Goal: Transaction & Acquisition: Purchase product/service

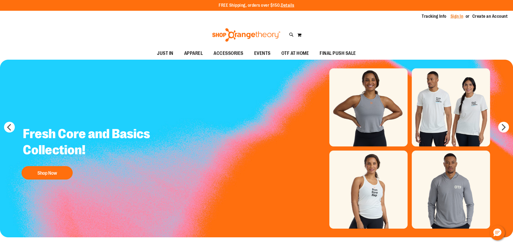
type input "**********"
click at [455, 15] on link "Sign In" at bounding box center [457, 16] width 13 height 6
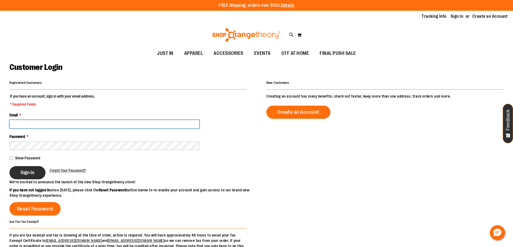
type input "**********"
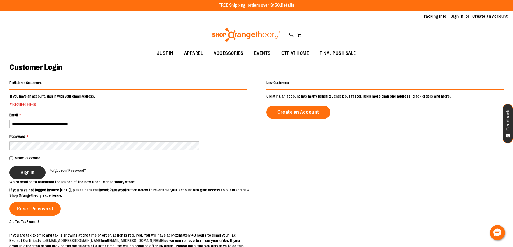
type input "**********"
click at [33, 174] on span "Sign In" at bounding box center [27, 173] width 14 height 6
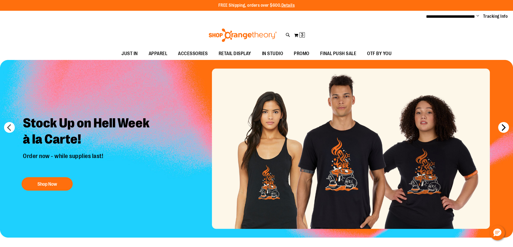
type input "**********"
click at [503, 124] on button "next" at bounding box center [503, 127] width 11 height 11
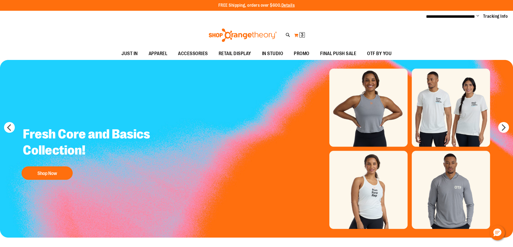
click at [302, 37] on span "3 3 items" at bounding box center [301, 34] width 5 height 5
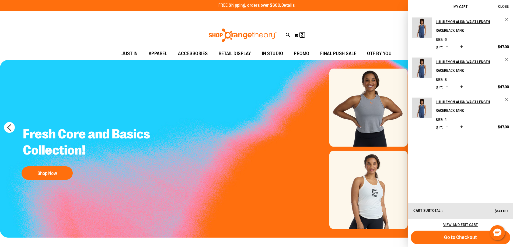
click at [372, 27] on div "Toggle Nav Search Popular Suggestions Advanced Search" at bounding box center [256, 35] width 513 height 25
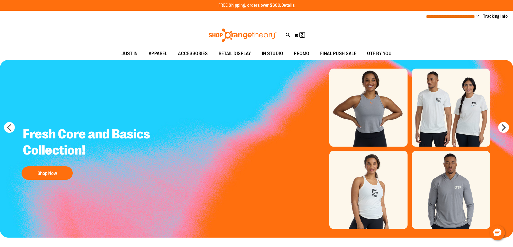
click at [449, 18] on span "**********" at bounding box center [450, 17] width 49 height 4
click at [476, 15] on span "Change" at bounding box center [477, 16] width 3 height 5
click at [445, 23] on link "My Account" at bounding box center [458, 26] width 47 height 10
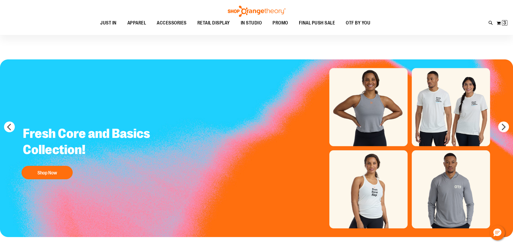
scroll to position [27, 0]
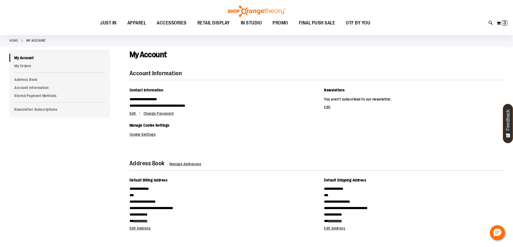
scroll to position [27, 0]
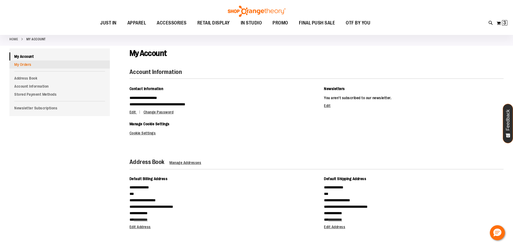
type input "**********"
click at [25, 65] on link "My Orders" at bounding box center [59, 65] width 100 height 8
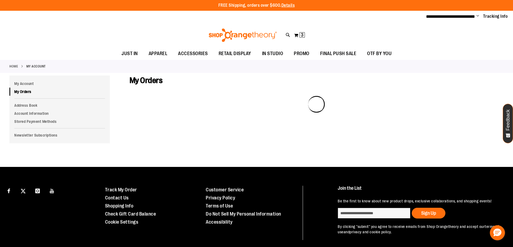
type input "**********"
click at [477, 16] on span "Change" at bounding box center [477, 16] width 3 height 5
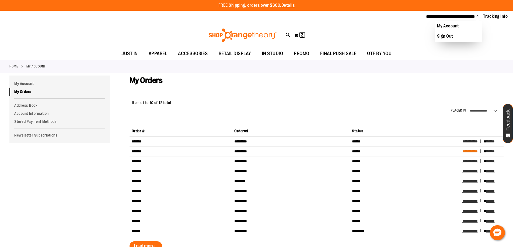
click at [476, 153] on span "**********" at bounding box center [469, 152] width 15 height 4
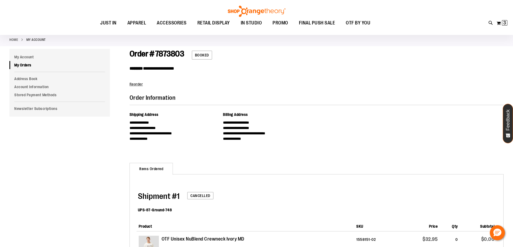
scroll to position [27, 0]
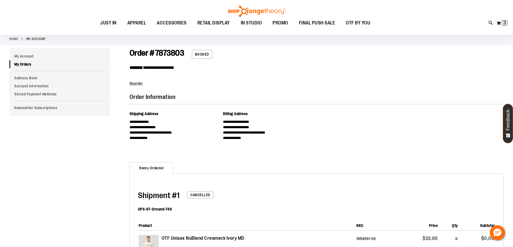
type input "**********"
click at [200, 198] on span "Cancelled" at bounding box center [200, 195] width 26 height 8
click at [201, 197] on span "Cancelled" at bounding box center [200, 195] width 26 height 8
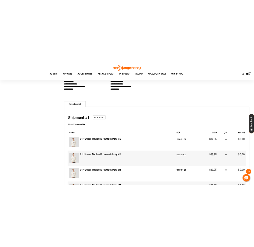
scroll to position [0, 0]
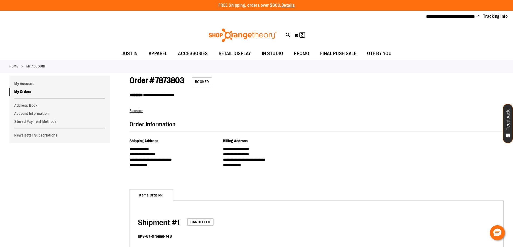
click at [482, 15] on ul "**********" at bounding box center [465, 16] width 86 height 6
click at [480, 15] on ul "**********" at bounding box center [465, 16] width 86 height 6
click at [479, 15] on span "Change" at bounding box center [477, 16] width 3 height 5
click at [52, 40] on div "Toggle Nav Search Popular Suggestions Advanced Search" at bounding box center [256, 35] width 513 height 25
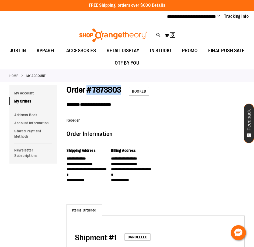
drag, startPoint x: 87, startPoint y: 89, endPoint x: 122, endPoint y: 86, distance: 34.6
click at [122, 86] on div "**********" at bounding box center [156, 107] width 178 height 45
copy span "# 7873803"
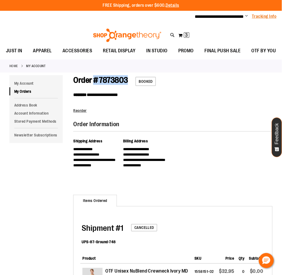
click at [263, 16] on link "Tracking Info" at bounding box center [264, 16] width 25 height 6
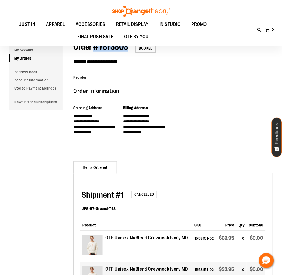
scroll to position [30, 0]
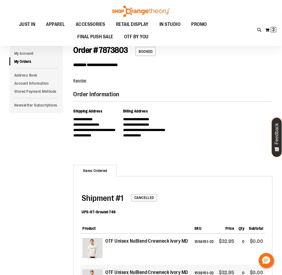
click at [98, 211] on dt "UPS-87-Ground-748" at bounding box center [99, 211] width 34 height 5
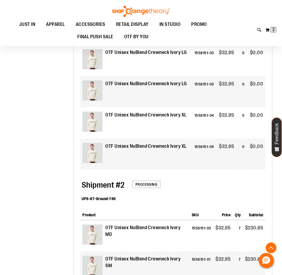
scroll to position [389, 0]
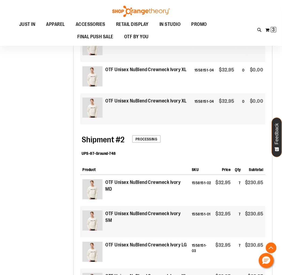
click at [98, 155] on dt "UPS-87-Ground-748" at bounding box center [99, 153] width 34 height 5
copy div "UPS-87-Ground-748"
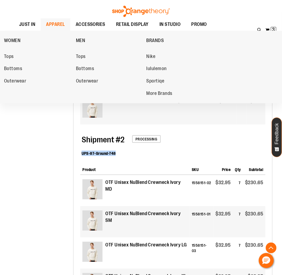
click at [55, 18] on span "APPAREL" at bounding box center [55, 24] width 19 height 12
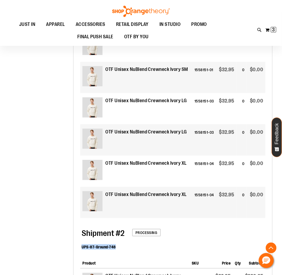
scroll to position [239, 0]
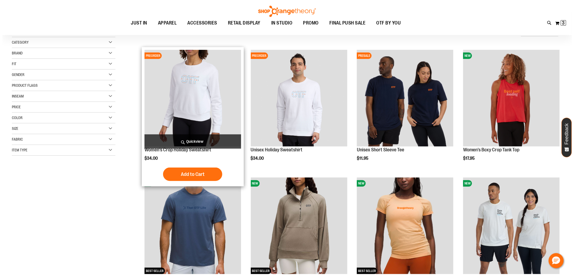
scroll to position [60, 0]
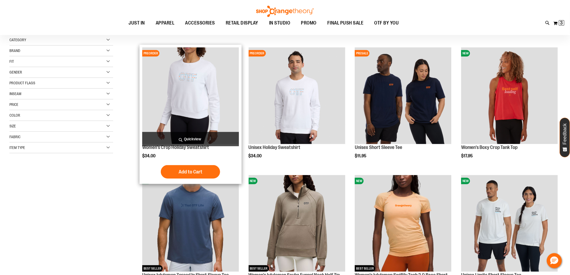
type input "**********"
click at [192, 135] on span "Quickview" at bounding box center [190, 139] width 97 height 14
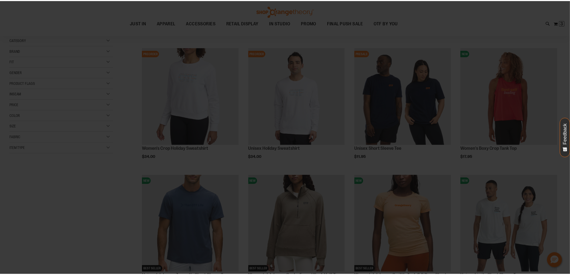
scroll to position [0, 0]
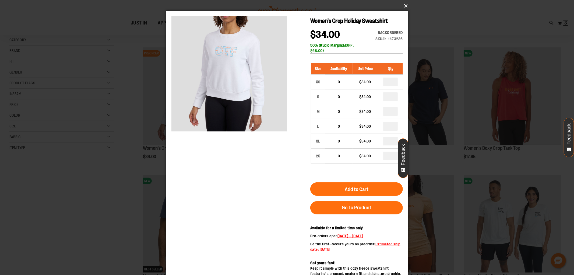
click at [286, 6] on button "×" at bounding box center [289, 6] width 242 height 12
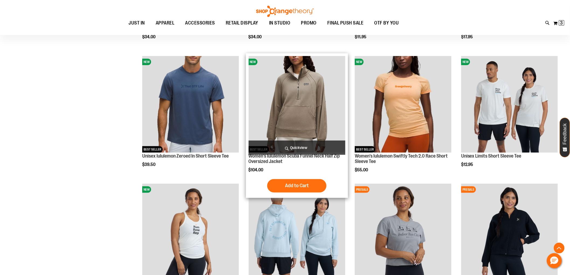
scroll to position [179, 0]
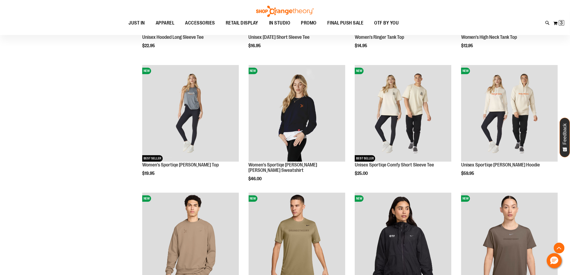
scroll to position [568, 0]
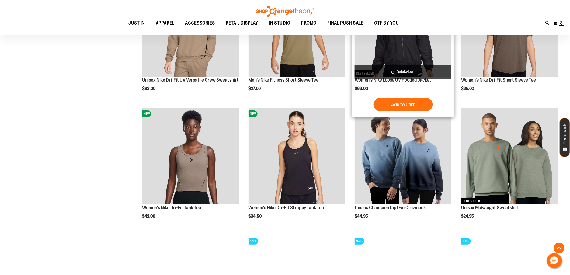
scroll to position [777, 0]
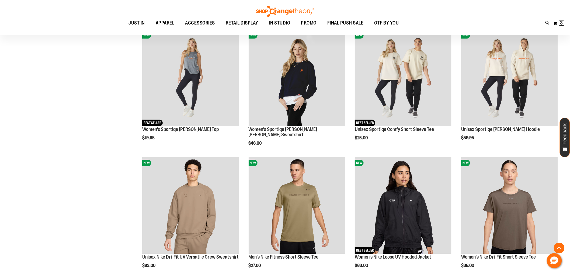
scroll to position [598, 0]
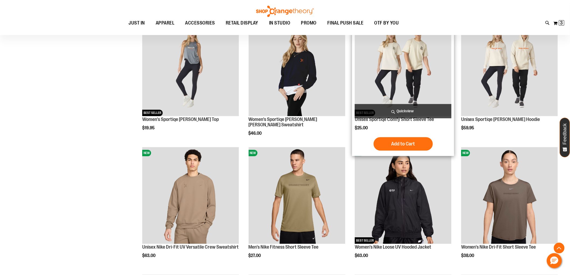
click at [286, 71] on img "product" at bounding box center [403, 67] width 97 height 97
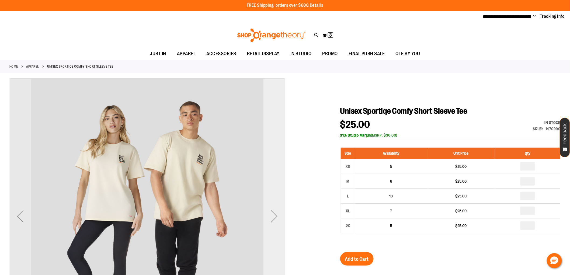
type input "**********"
click at [279, 216] on div "Next" at bounding box center [274, 216] width 22 height 22
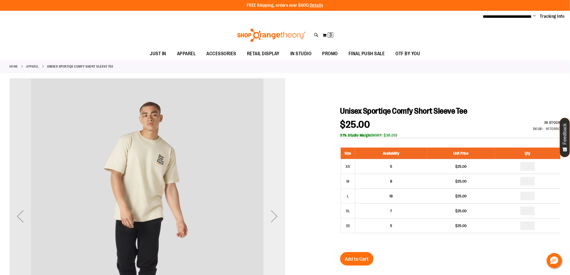
click at [274, 216] on div "Next" at bounding box center [274, 216] width 22 height 22
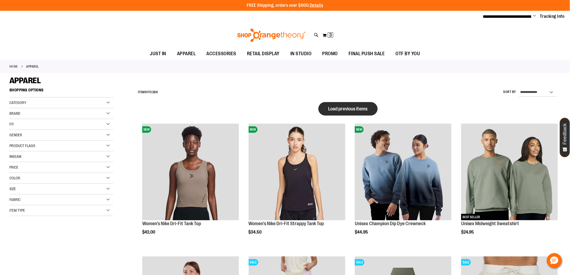
type input "**********"
click at [354, 108] on span "Load previous items" at bounding box center [347, 108] width 39 height 5
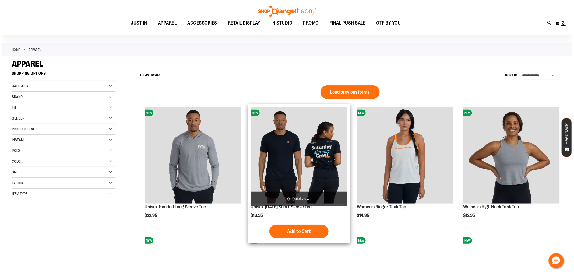
scroll to position [30, 0]
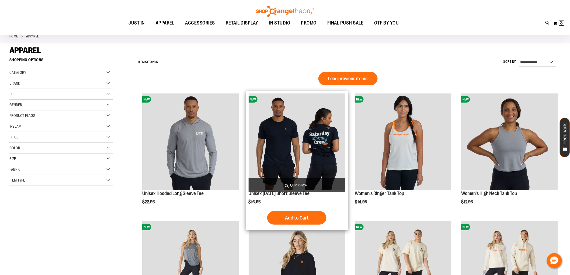
click at [292, 180] on span "Quickview" at bounding box center [297, 185] width 97 height 14
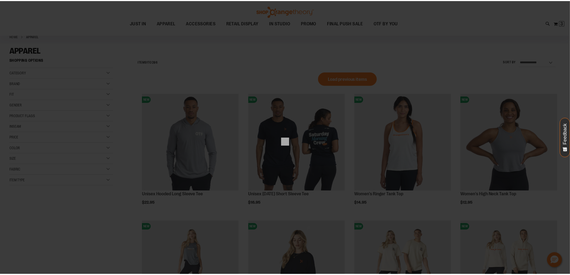
scroll to position [0, 0]
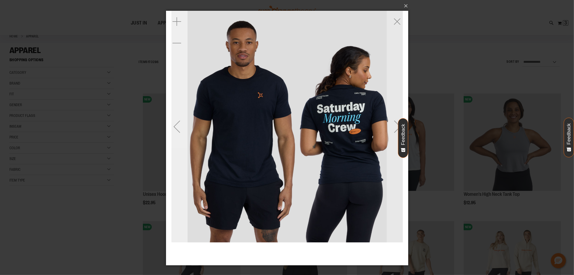
click at [172, 128] on div "Previous" at bounding box center [177, 127] width 22 height 22
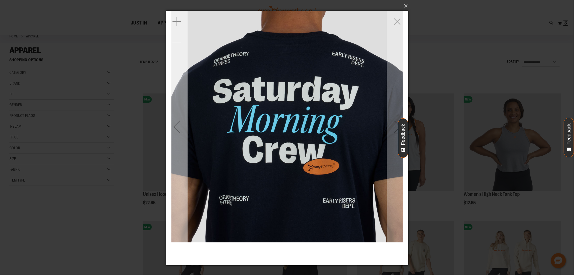
click at [172, 128] on div "Previous" at bounding box center [177, 127] width 22 height 22
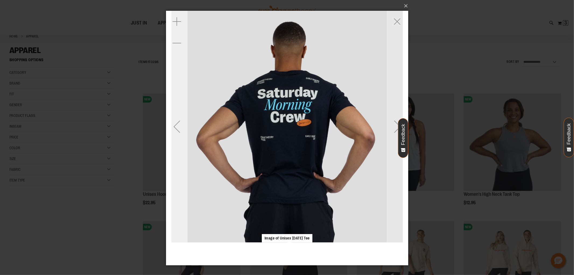
click at [172, 128] on div "Previous" at bounding box center [177, 127] width 22 height 22
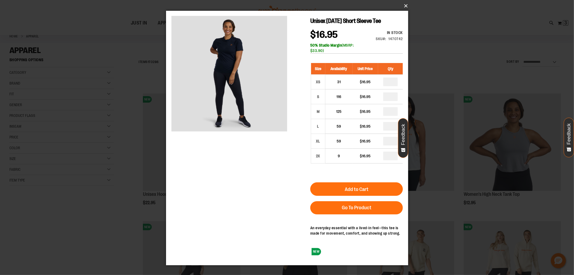
click at [404, 4] on button "×" at bounding box center [289, 6] width 242 height 12
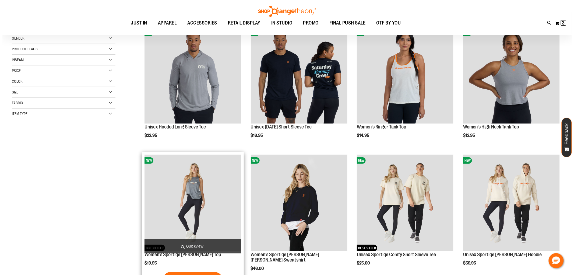
scroll to position [120, 0]
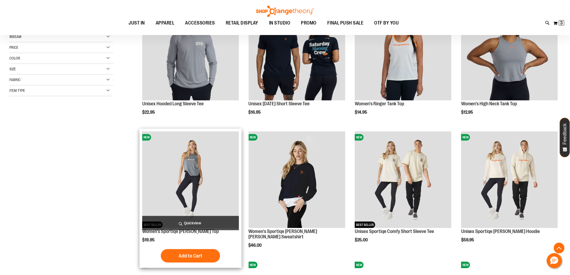
click at [173, 217] on span "Quickview" at bounding box center [190, 223] width 97 height 14
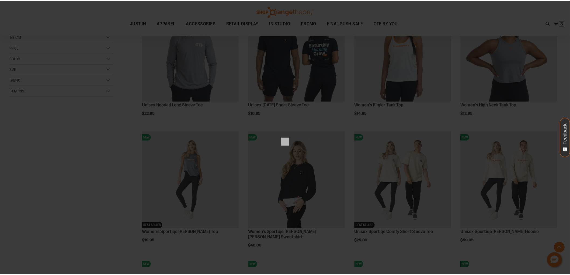
scroll to position [0, 0]
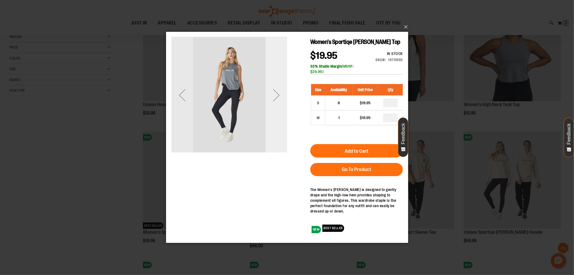
click at [276, 93] on div "Next" at bounding box center [277, 95] width 22 height 22
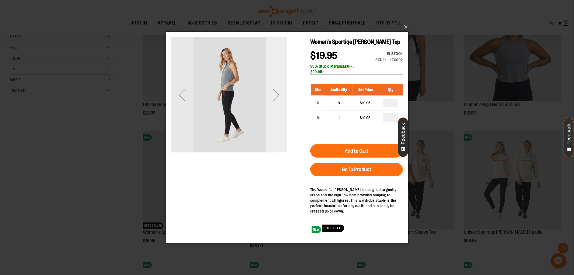
click at [276, 93] on div "Next" at bounding box center [277, 95] width 22 height 22
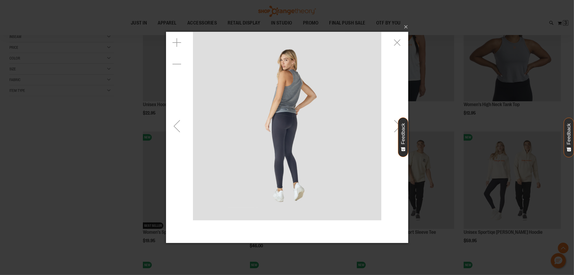
click at [392, 123] on div "Next" at bounding box center [398, 126] width 22 height 22
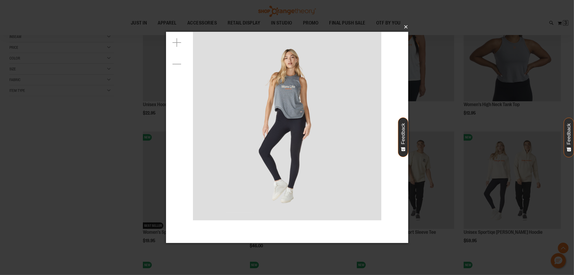
click at [408, 26] on button "×" at bounding box center [289, 27] width 242 height 12
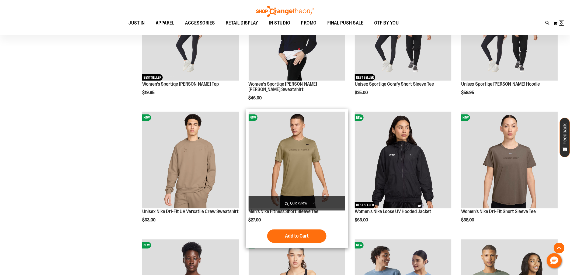
scroll to position [269, 0]
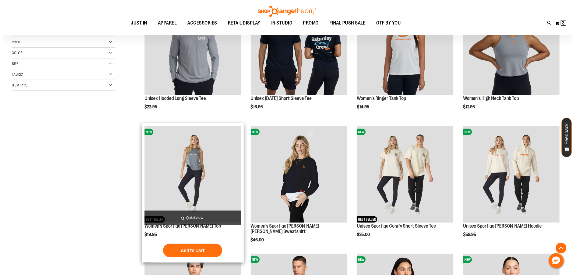
scroll to position [120, 0]
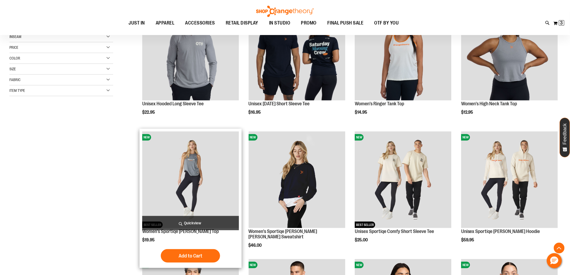
click at [204, 223] on span "Quickview" at bounding box center [190, 223] width 97 height 14
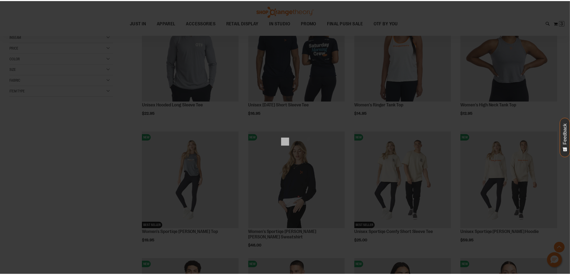
scroll to position [0, 0]
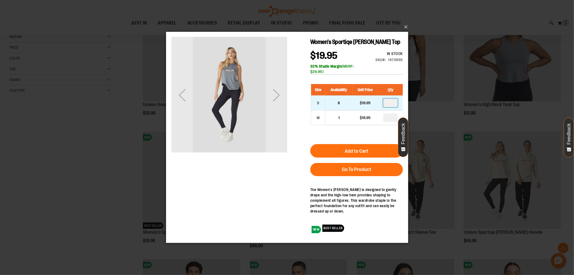
click at [393, 101] on input "number" at bounding box center [390, 103] width 15 height 9
type input "*"
click at [405, 27] on button "×" at bounding box center [289, 27] width 242 height 12
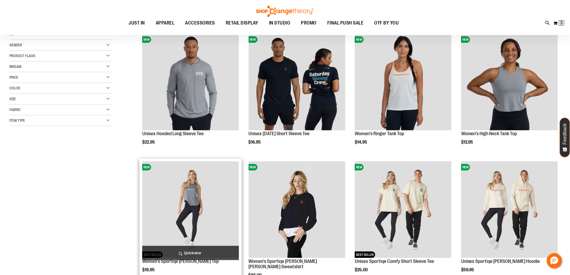
scroll to position [60, 0]
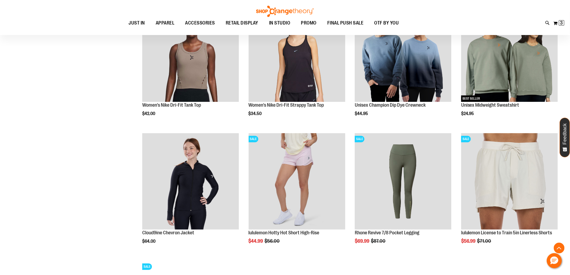
scroll to position [359, 0]
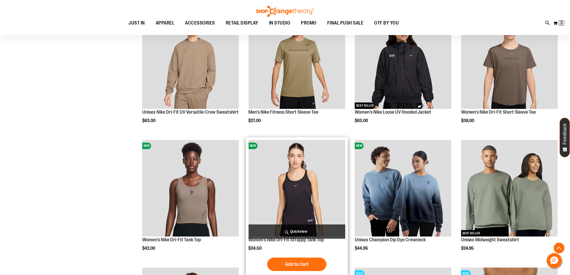
scroll to position [419, 0]
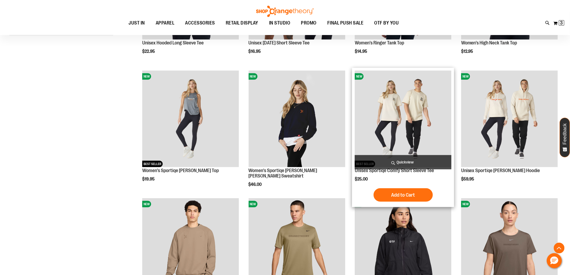
scroll to position [239, 0]
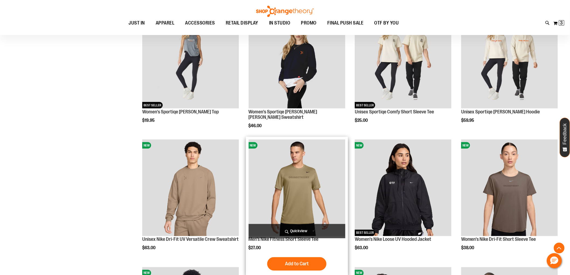
click at [314, 184] on img "product" at bounding box center [297, 187] width 97 height 97
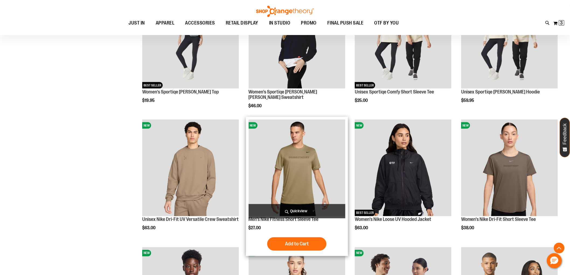
scroll to position [269, 0]
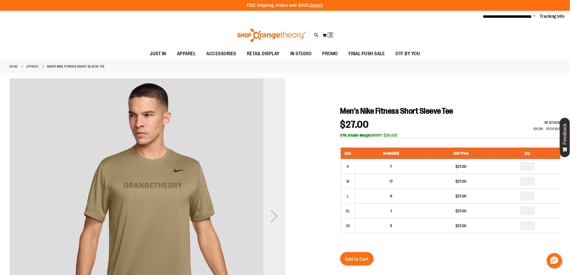
type input "**********"
click at [272, 211] on div "Next" at bounding box center [274, 216] width 22 height 22
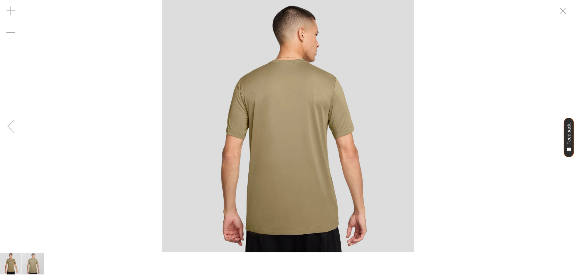
click at [33, 206] on div "carousel" at bounding box center [288, 126] width 574 height 252
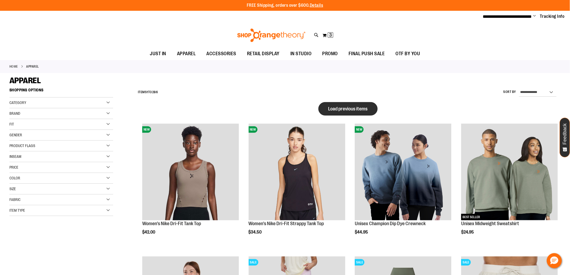
type input "**********"
click at [362, 107] on span "Load previous items" at bounding box center [347, 108] width 39 height 5
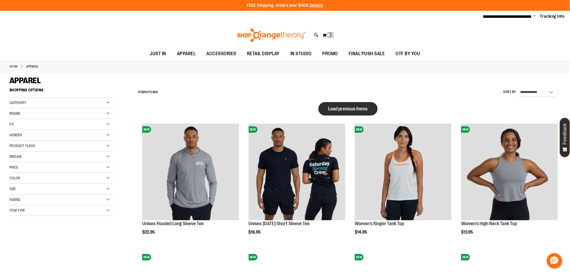
click at [340, 104] on button "Load previous items" at bounding box center [347, 108] width 59 height 13
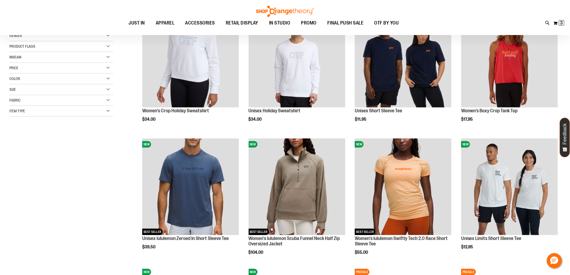
scroll to position [30, 0]
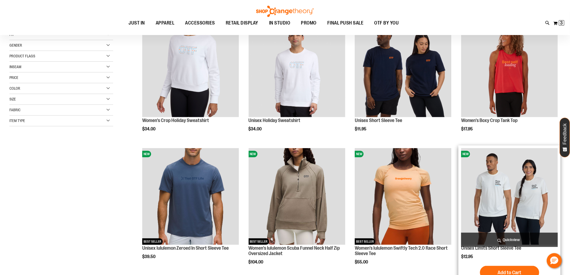
click at [524, 188] on img "product" at bounding box center [509, 196] width 97 height 97
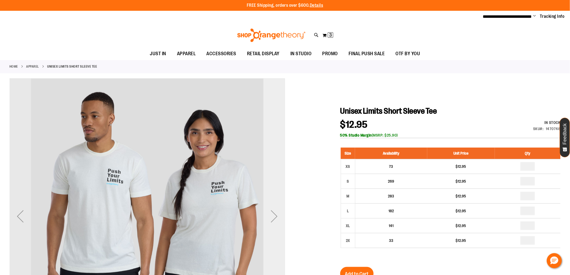
type input "**********"
click at [267, 207] on div "Next" at bounding box center [274, 216] width 22 height 22
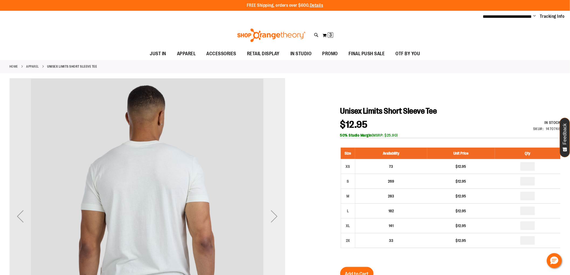
click at [267, 207] on div "Next" at bounding box center [274, 216] width 22 height 22
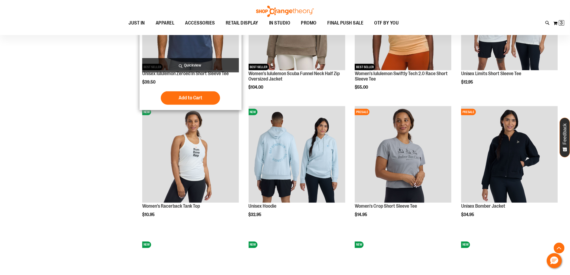
scroll to position [120, 0]
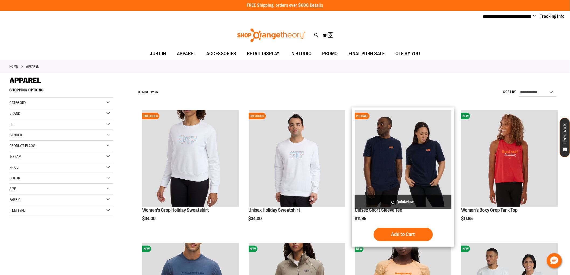
type input "**********"
click at [403, 202] on span "Quickview" at bounding box center [403, 202] width 97 height 14
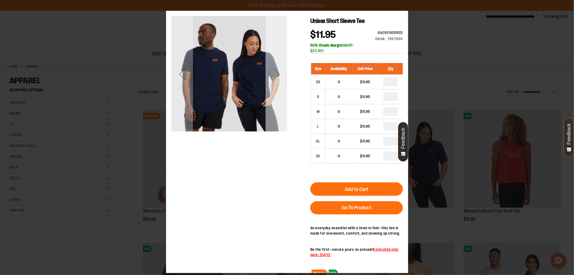
click at [277, 115] on div "Next" at bounding box center [277, 74] width 22 height 116
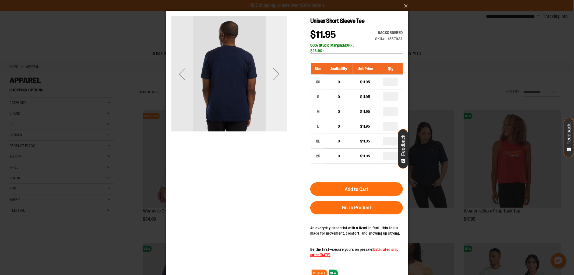
click at [273, 86] on div "Next" at bounding box center [277, 74] width 22 height 116
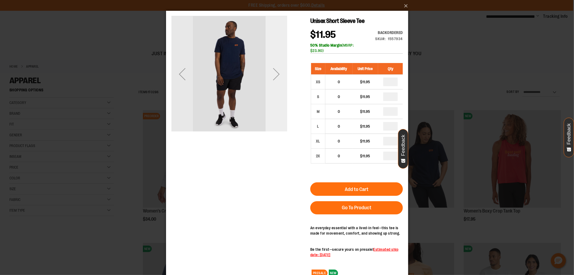
click at [273, 86] on div "Next" at bounding box center [277, 74] width 22 height 116
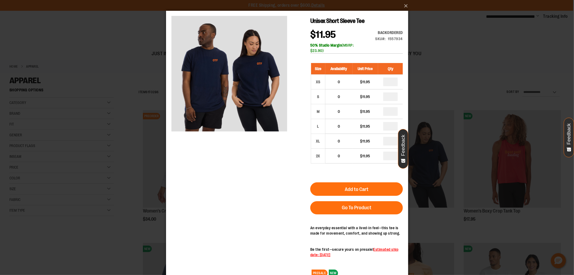
click at [411, 6] on div "×" at bounding box center [287, 137] width 574 height 275
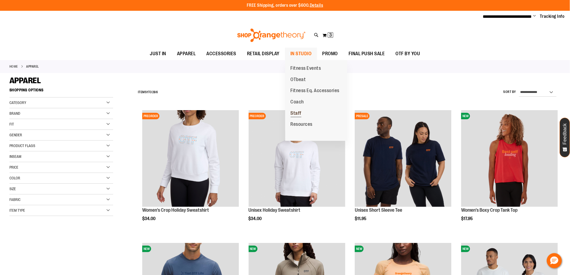
click at [294, 110] on span "Staff" at bounding box center [296, 113] width 11 height 7
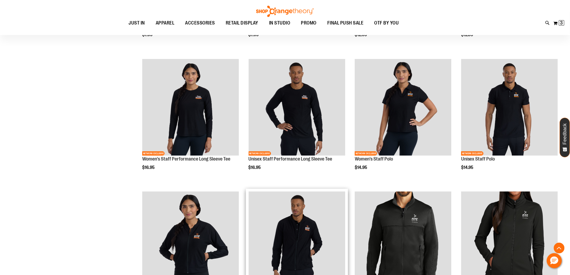
scroll to position [96, 0]
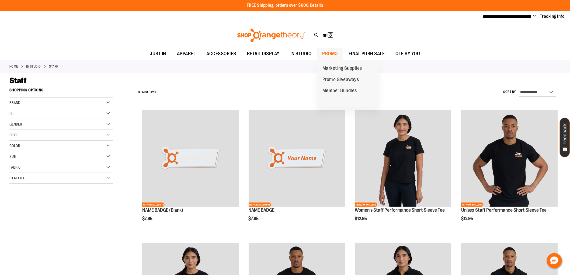
type input "**********"
click at [332, 51] on span "PROMO" at bounding box center [330, 54] width 16 height 12
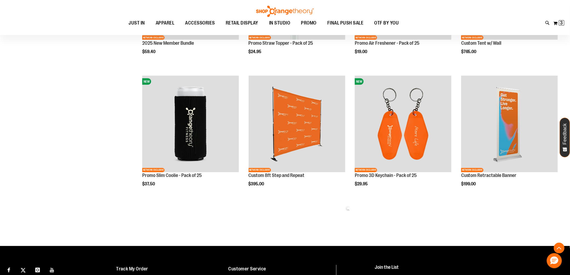
scroll to position [371, 0]
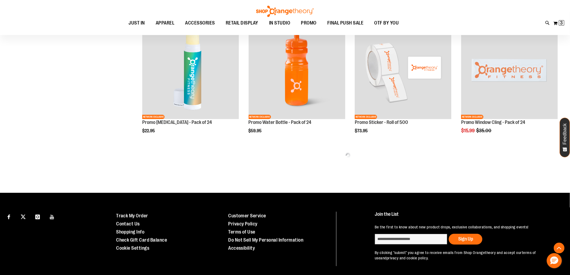
scroll to position [760, 0]
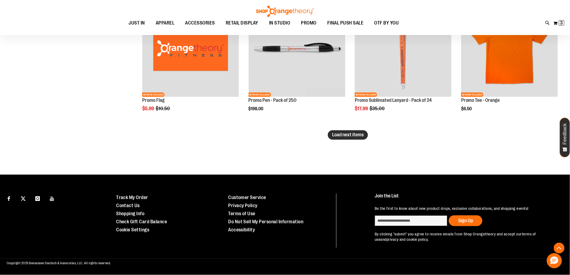
type input "**********"
click at [360, 132] on span "Load next items" at bounding box center [348, 134] width 32 height 5
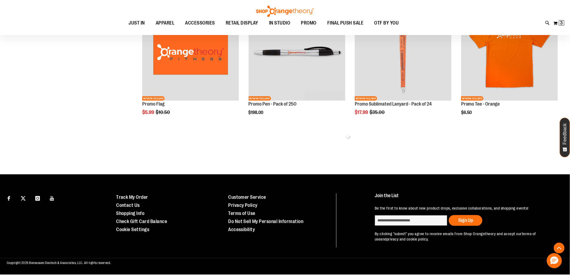
scroll to position [1167, 0]
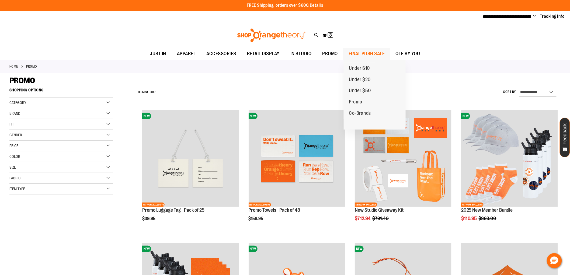
click at [354, 52] on span "FINAL PUSH SALE" at bounding box center [366, 54] width 36 height 12
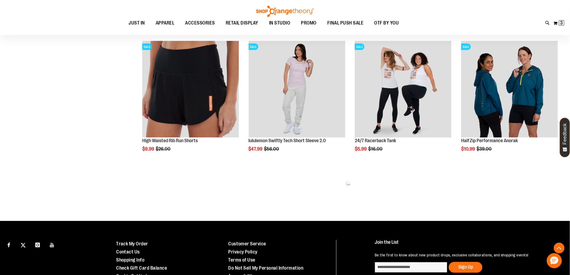
scroll to position [299, 0]
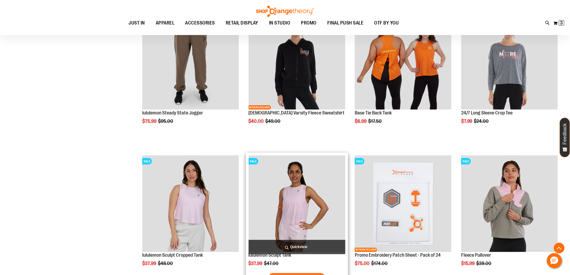
scroll to position [1047, 0]
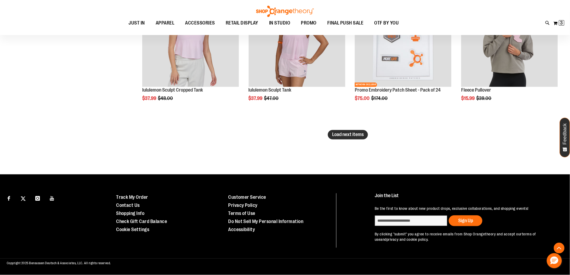
type input "**********"
click at [356, 132] on span "Load next items" at bounding box center [348, 134] width 32 height 5
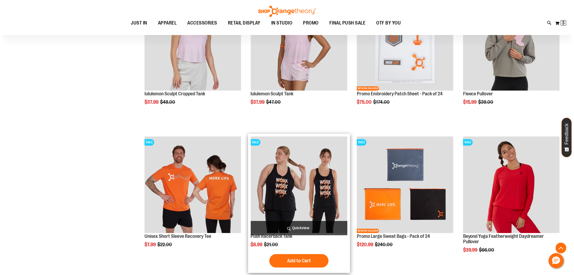
scroll to position [1226, 0]
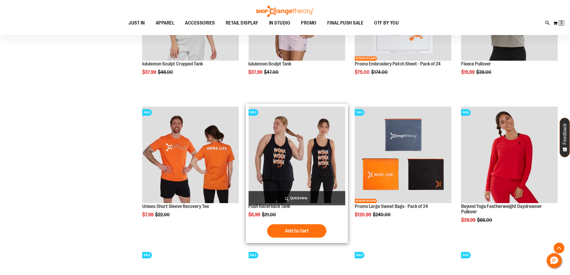
click at [294, 194] on span "Quickview" at bounding box center [297, 198] width 97 height 14
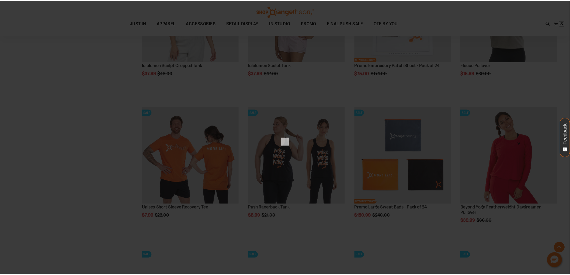
scroll to position [0, 0]
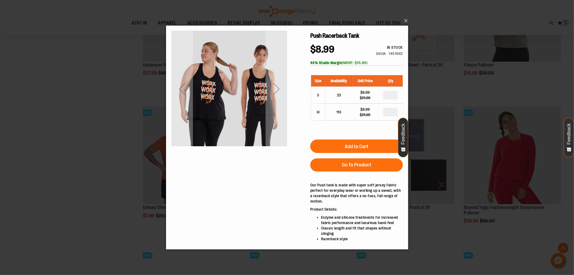
click at [58, 137] on div "×" at bounding box center [287, 137] width 574 height 275
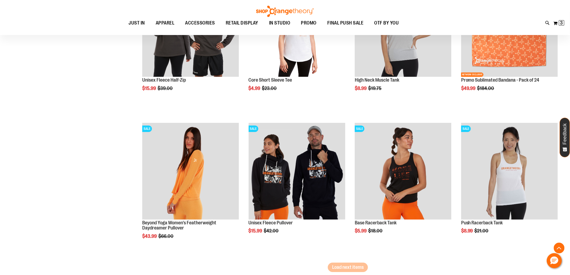
scroll to position [1525, 0]
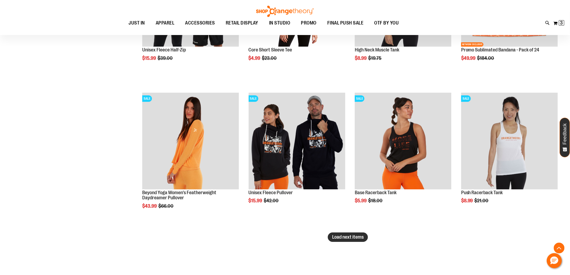
click at [357, 241] on button "Load next items" at bounding box center [348, 236] width 40 height 9
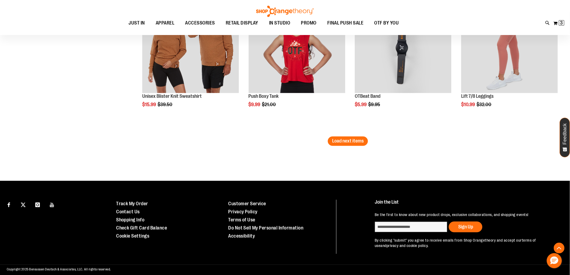
scroll to position [2055, 0]
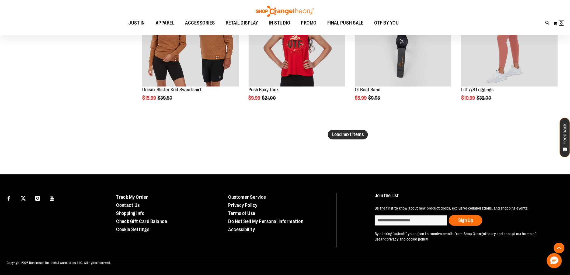
click at [346, 130] on button "Load next items" at bounding box center [348, 134] width 40 height 9
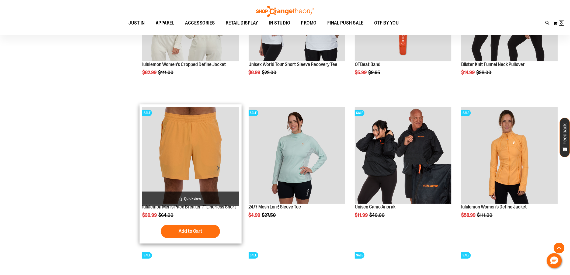
scroll to position [2231, 0]
